Goal: Task Accomplishment & Management: Manage account settings

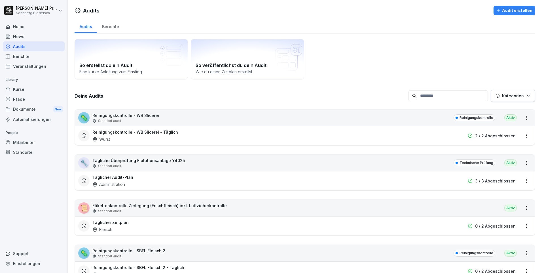
click at [430, 97] on input at bounding box center [448, 95] width 79 height 11
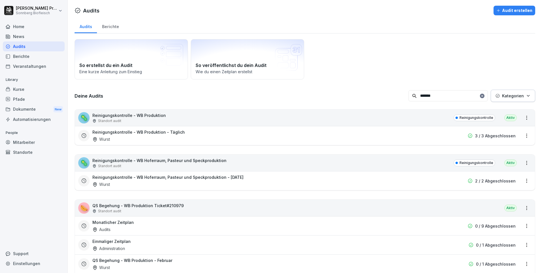
type input "*******"
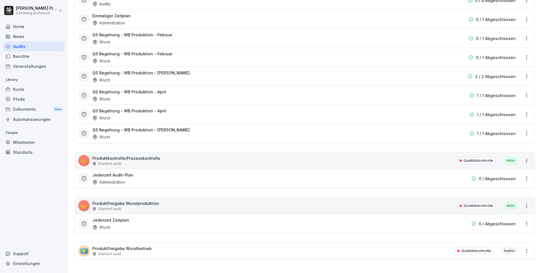
scroll to position [230, 0]
click at [170, 200] on div "🌭 Produktfreigabe Wurstproduktion Standort audit Qualitätskontrolle Aktiv" at bounding box center [305, 205] width 460 height 16
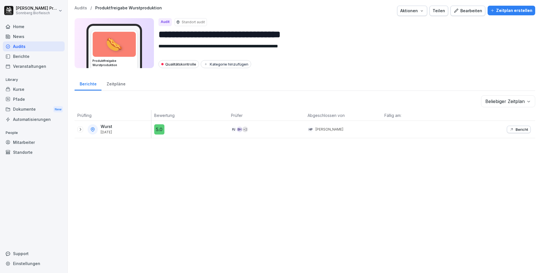
click at [82, 130] on icon at bounding box center [80, 129] width 5 height 5
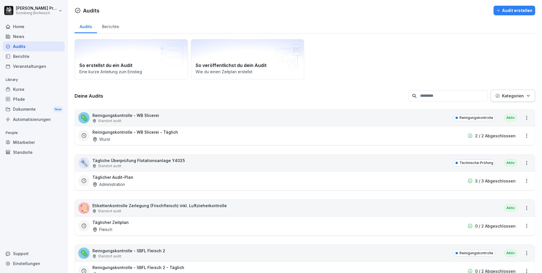
click at [430, 96] on input at bounding box center [448, 95] width 79 height 11
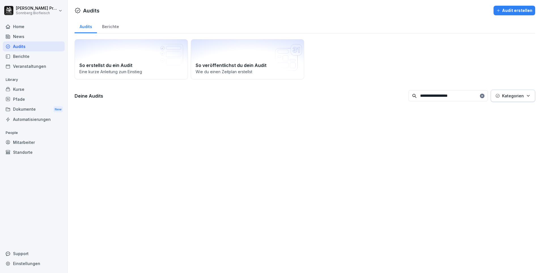
click at [463, 96] on input "**********" at bounding box center [448, 95] width 79 height 11
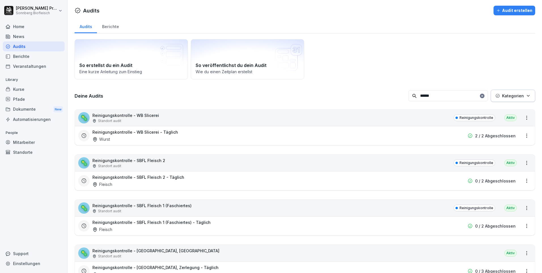
type input "******"
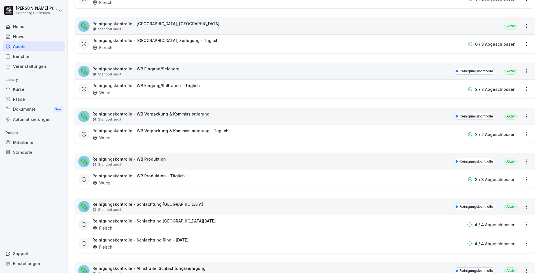
scroll to position [255, 0]
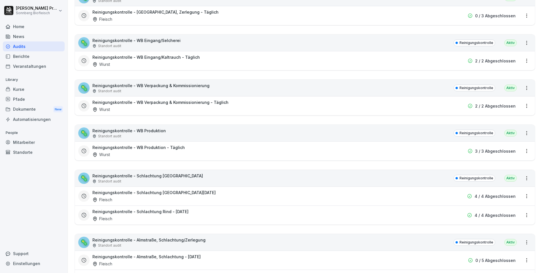
click at [85, 214] on icon at bounding box center [83, 214] width 5 height 5
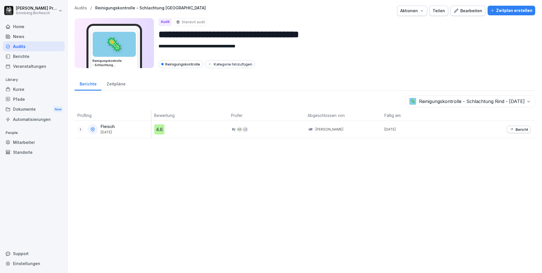
click at [77, 129] on div "Fleisch 5. Sept. 2025" at bounding box center [113, 129] width 77 height 17
click at [80, 130] on icon at bounding box center [80, 129] width 5 height 5
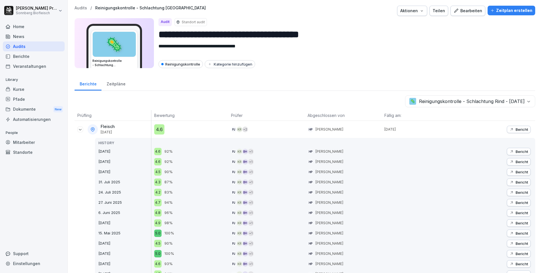
click at [516, 130] on p "Bericht" at bounding box center [522, 129] width 12 height 5
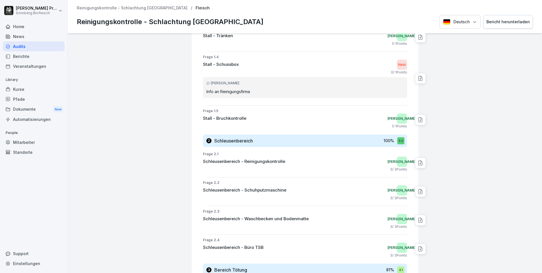
scroll to position [397, 0]
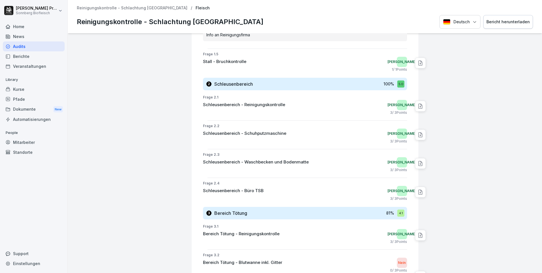
click at [418, 192] on icon at bounding box center [421, 192] width 6 height 6
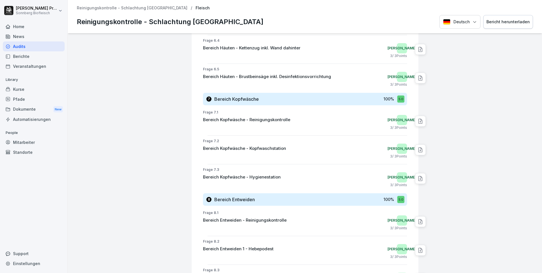
scroll to position [1191, 0]
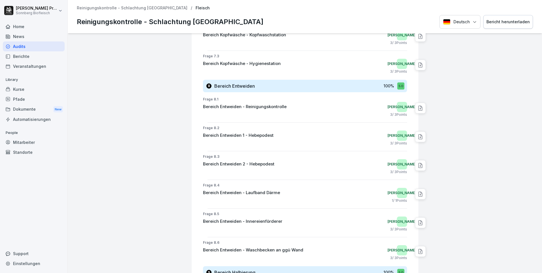
click at [513, 20] on div "Bericht herunterladen" at bounding box center [508, 22] width 43 height 6
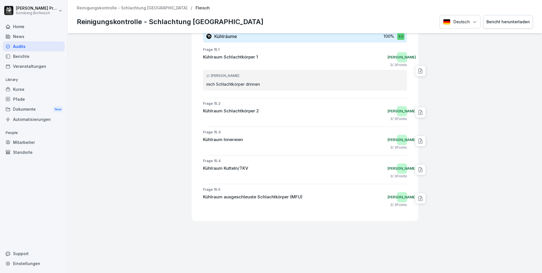
scroll to position [1973, 0]
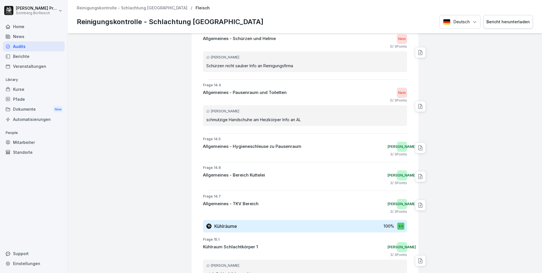
click at [418, 106] on icon at bounding box center [421, 107] width 6 height 6
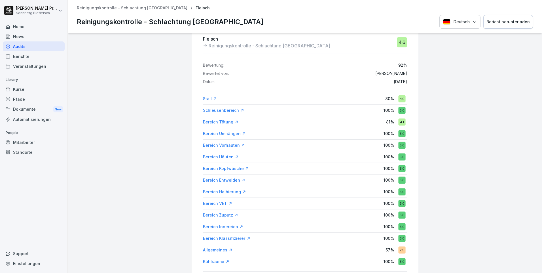
scroll to position [0, 0]
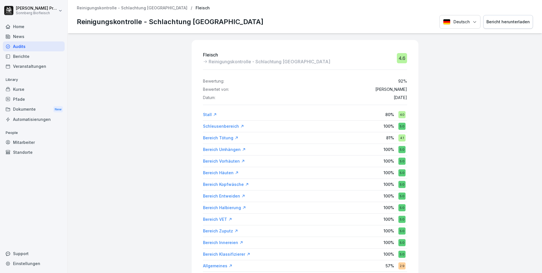
click at [205, 115] on div "Stall" at bounding box center [210, 115] width 14 height 6
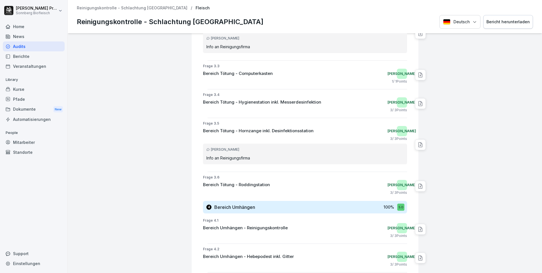
scroll to position [498, 0]
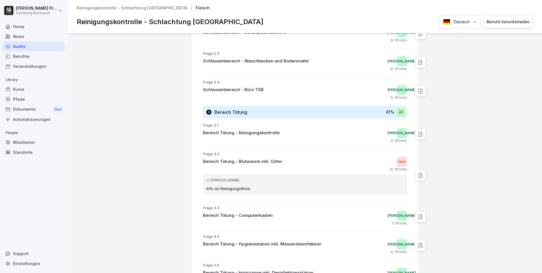
click at [514, 22] on div "Bericht herunterladen" at bounding box center [508, 22] width 43 height 6
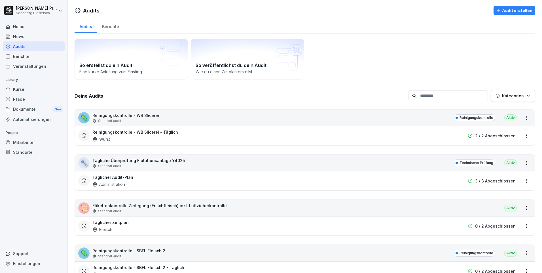
click at [32, 26] on div "Home" at bounding box center [34, 27] width 62 height 10
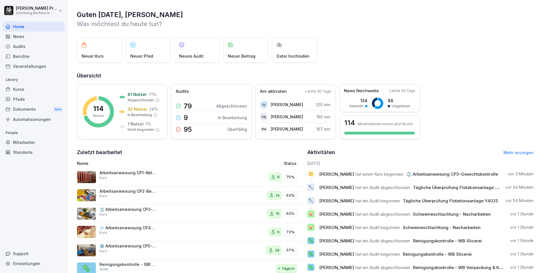
scroll to position [19, 0]
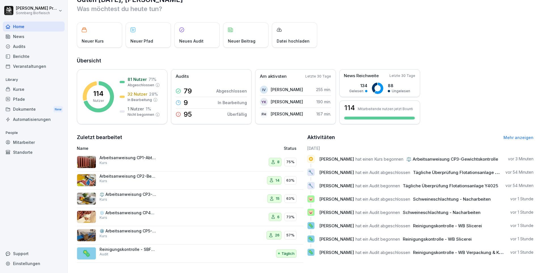
click at [513, 135] on link "Mehr anzeigen" at bounding box center [519, 137] width 30 height 5
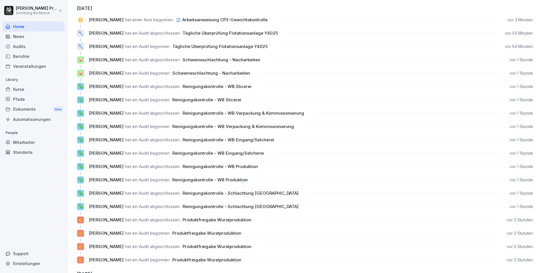
scroll to position [57, 0]
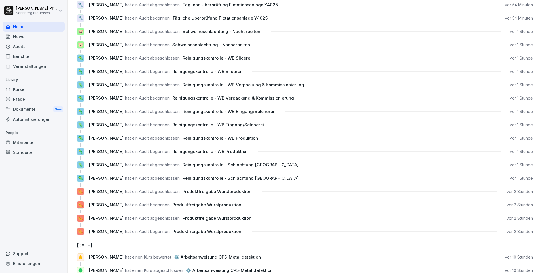
click at [246, 188] on p "[PERSON_NAME] hat ein Audit abgeschlossen Produktfreigabe Wurstproduktion" at bounding box center [171, 191] width 164 height 6
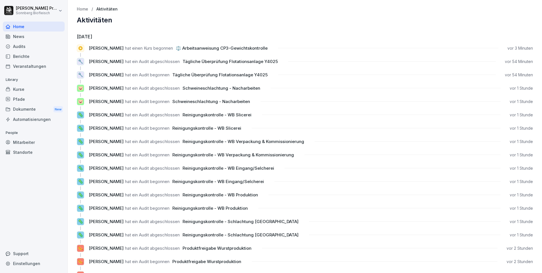
click at [83, 10] on p "Home" at bounding box center [82, 9] width 11 height 5
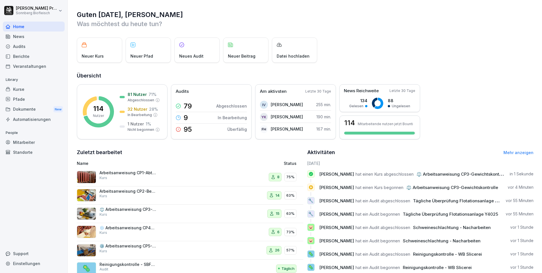
scroll to position [19, 0]
